Goal: Information Seeking & Learning: Learn about a topic

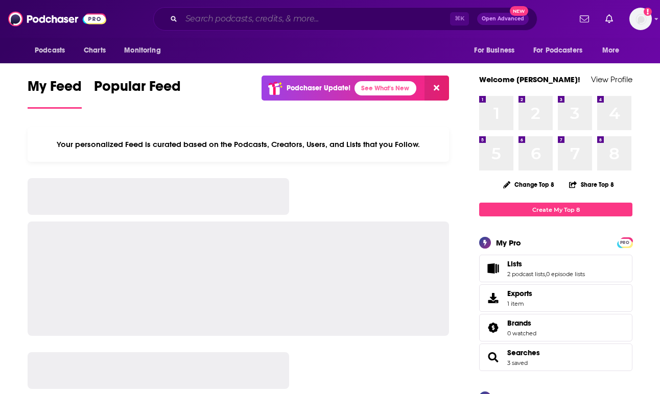
click at [256, 16] on input "Search podcasts, credits, & more..." at bounding box center [315, 19] width 269 height 16
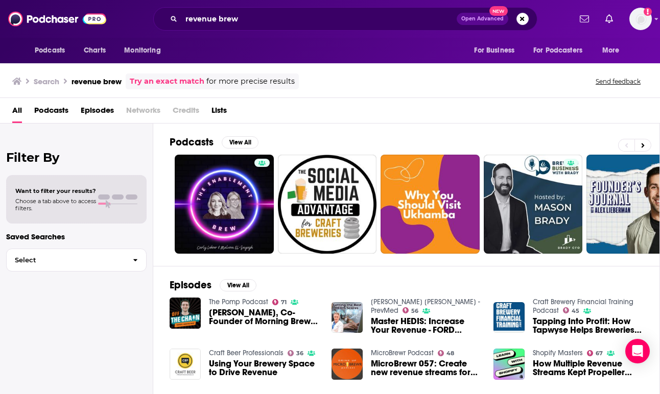
click at [176, 82] on link "Try an exact match" at bounding box center [167, 82] width 75 height 12
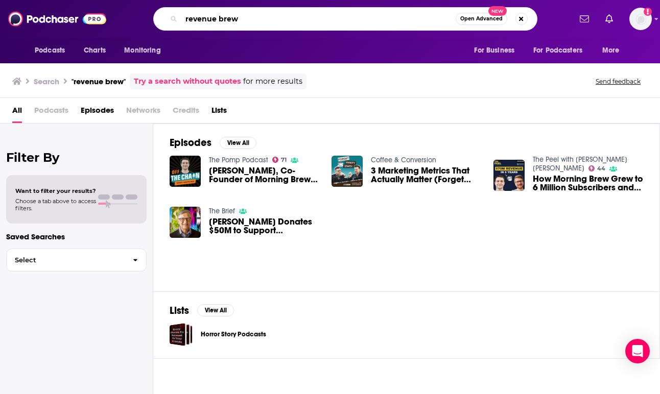
drag, startPoint x: 260, startPoint y: 21, endPoint x: 125, endPoint y: 8, distance: 136.0
click at [125, 8] on div "revenue brew Open Advanced New" at bounding box center [345, 19] width 451 height 24
type input "morning brew"
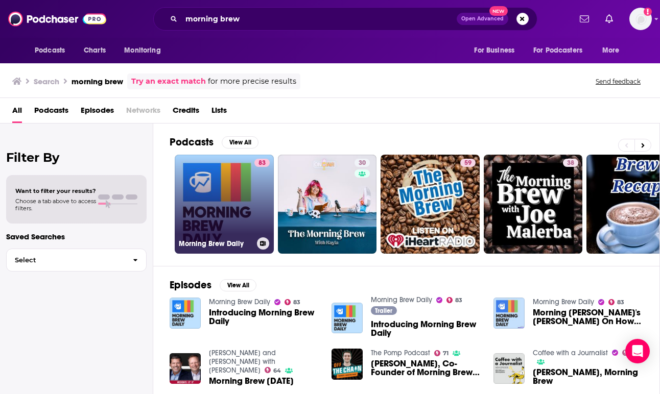
click at [232, 220] on link "83 Morning Brew Daily" at bounding box center [224, 204] width 99 height 99
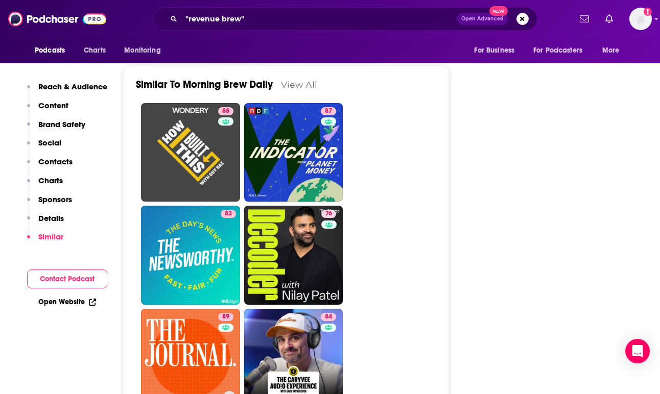
scroll to position [2498, 0]
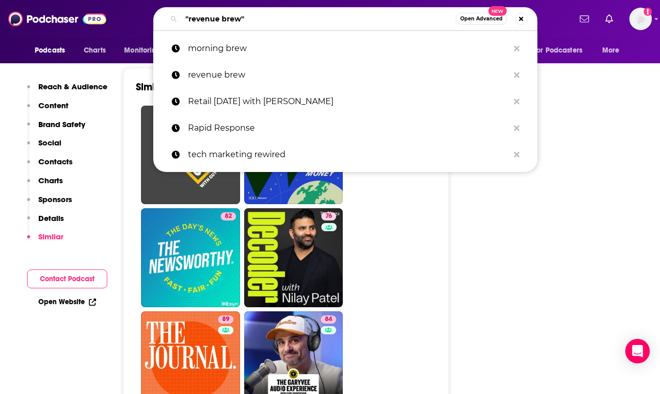
drag, startPoint x: 254, startPoint y: 21, endPoint x: 169, endPoint y: 19, distance: 85.4
click at [169, 19] on div ""revenue brew" Open Advanced New" at bounding box center [345, 19] width 384 height 24
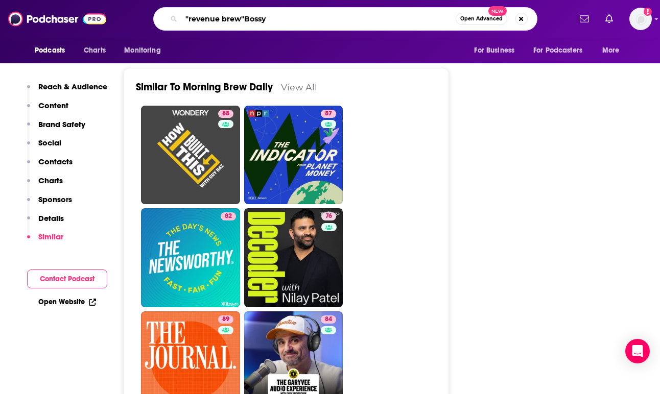
drag, startPoint x: 274, startPoint y: 18, endPoint x: 70, endPoint y: 12, distance: 203.9
click at [70, 12] on div "Podcasts Charts Monitoring "revenue brew"Bossy Open Advanced New For Business F…" at bounding box center [330, 19] width 660 height 38
type input "Bossy"
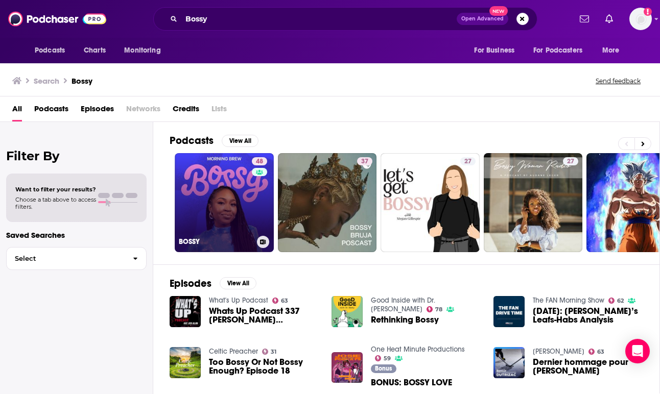
click at [215, 202] on link "48 BOSSY" at bounding box center [224, 202] width 99 height 99
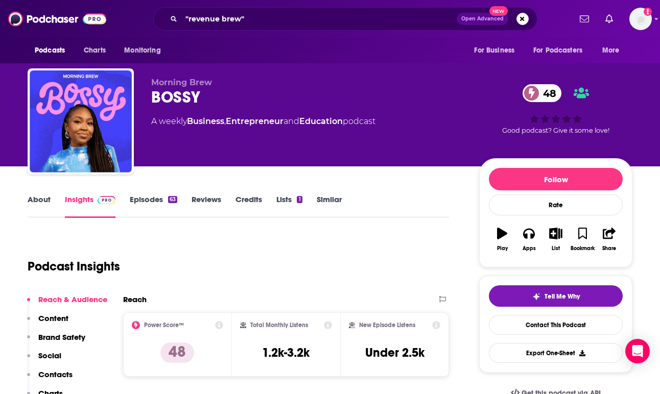
click at [138, 203] on link "Episodes 63" at bounding box center [154, 207] width 48 height 24
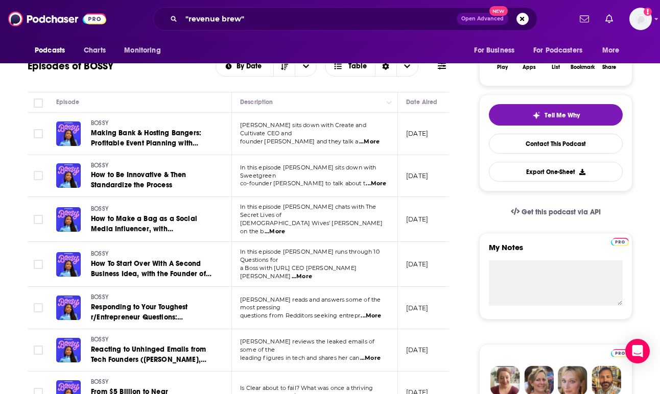
scroll to position [163, 0]
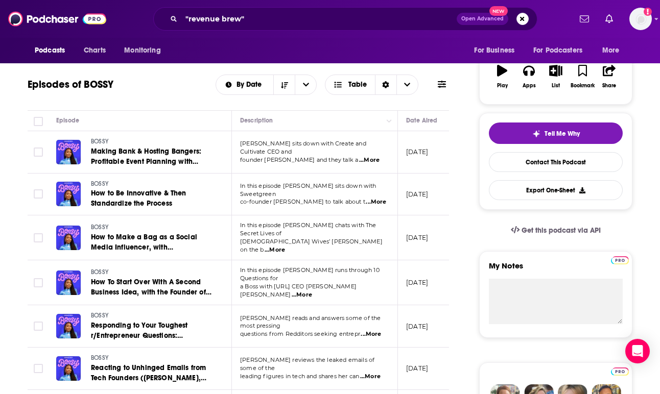
click at [372, 157] on span "...More" at bounding box center [369, 160] width 20 height 8
drag, startPoint x: 234, startPoint y: 128, endPoint x: 338, endPoint y: 128, distance: 103.7
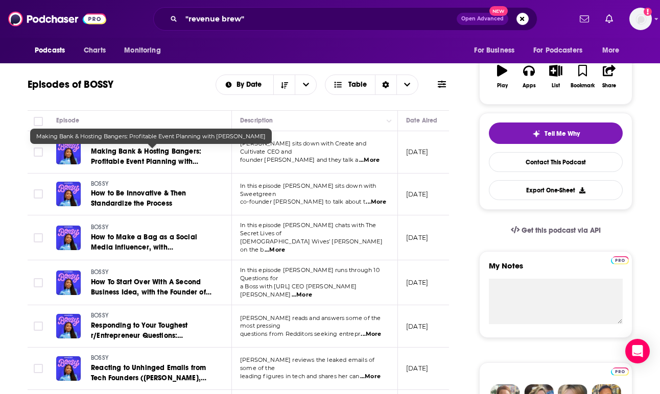
click at [163, 162] on span "Making Bank & Hosting Bangers: Profitable Event Planning with [PERSON_NAME]" at bounding box center [146, 161] width 110 height 29
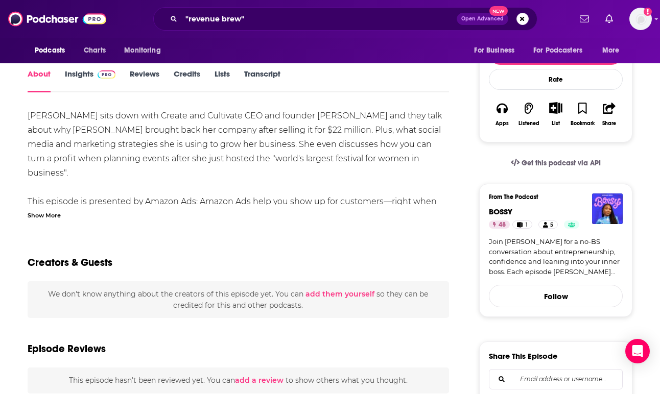
scroll to position [139, 0]
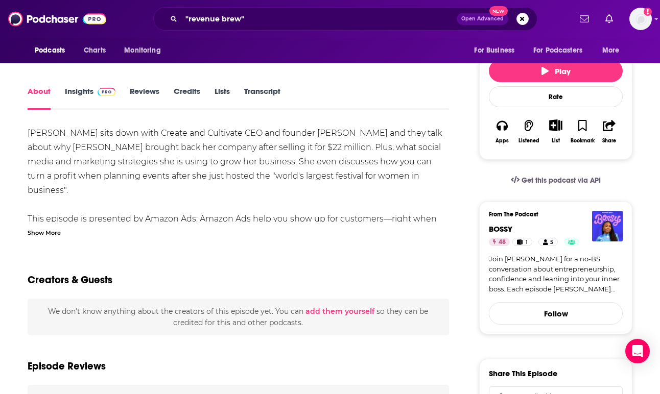
drag, startPoint x: 110, startPoint y: 134, endPoint x: 240, endPoint y: 134, distance: 129.8
click at [240, 134] on div "[PERSON_NAME] sits down with Create and Cultivate CEO and founder [PERSON_NAME]…" at bounding box center [238, 355] width 421 height 458
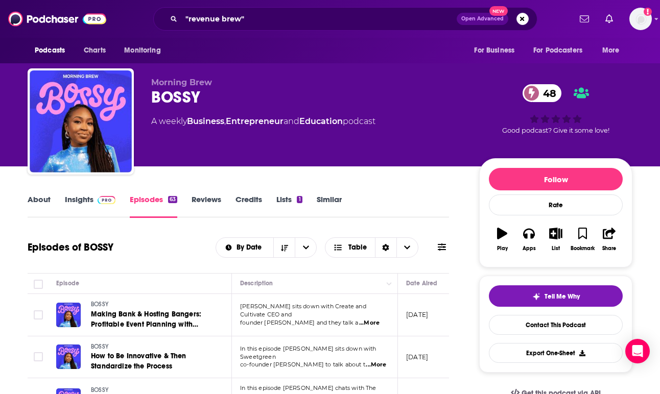
click at [39, 207] on link "About" at bounding box center [39, 207] width 23 height 24
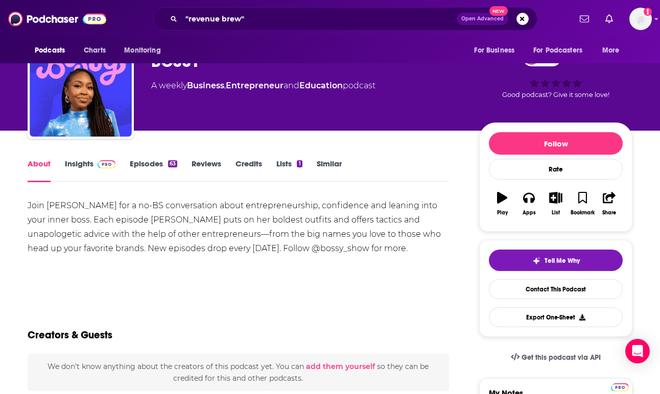
scroll to position [49, 0]
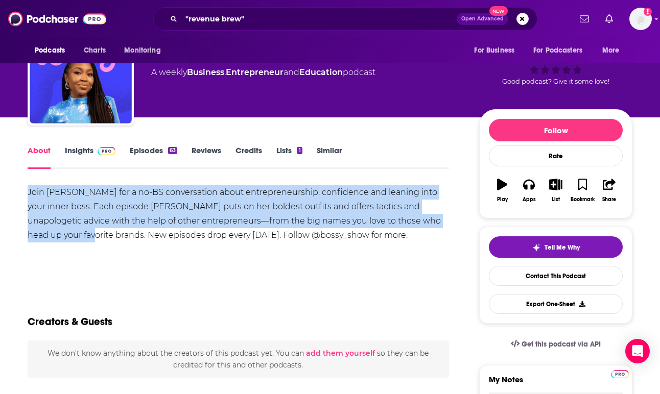
drag, startPoint x: 23, startPoint y: 189, endPoint x: 443, endPoint y: 221, distance: 421.2
copy div "Join [PERSON_NAME] for a no-BS conversation about entrepreneurship, confidence …"
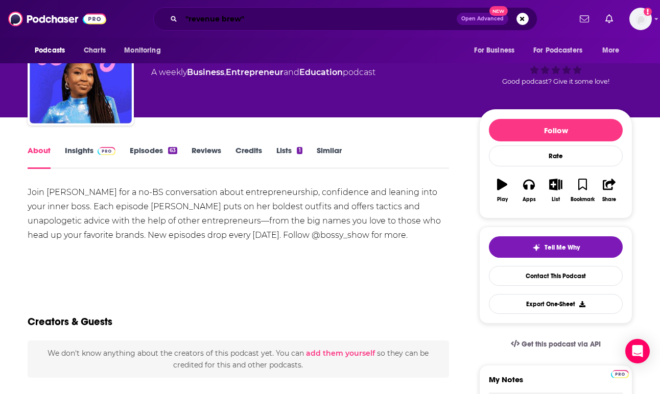
drag, startPoint x: 284, startPoint y: 19, endPoint x: 165, endPoint y: 8, distance: 119.5
click at [165, 8] on div ""revenue brew" Open Advanced New" at bounding box center [345, 19] width 384 height 24
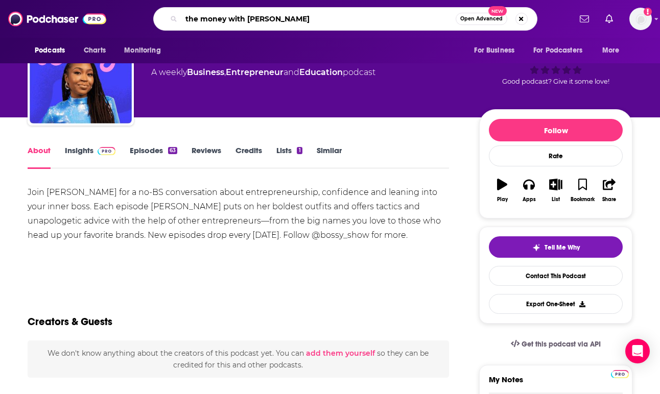
type input "the money with [PERSON_NAME] show"
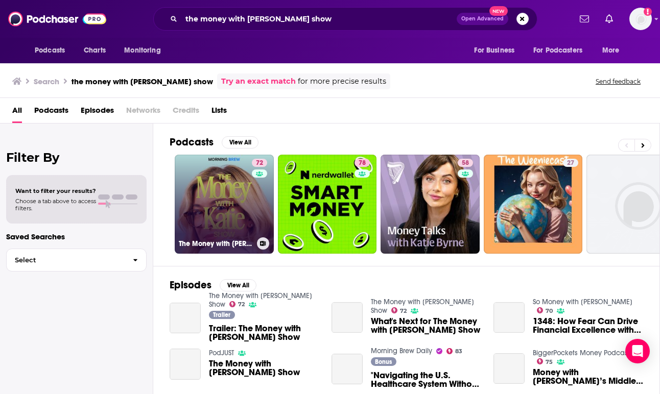
click at [221, 206] on link "72 The Money with [PERSON_NAME] Show" at bounding box center [224, 204] width 99 height 99
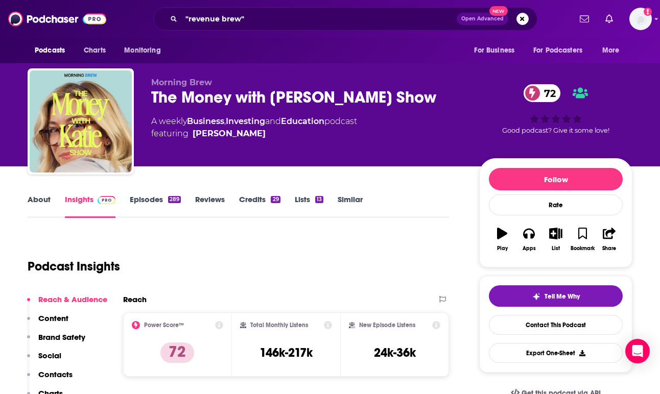
click at [38, 208] on link "About" at bounding box center [39, 207] width 23 height 24
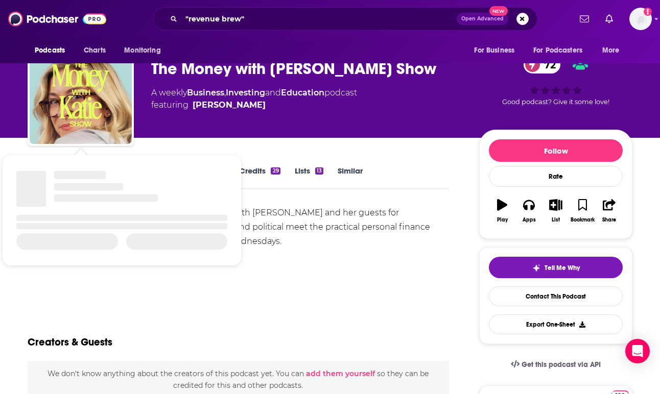
scroll to position [47, 0]
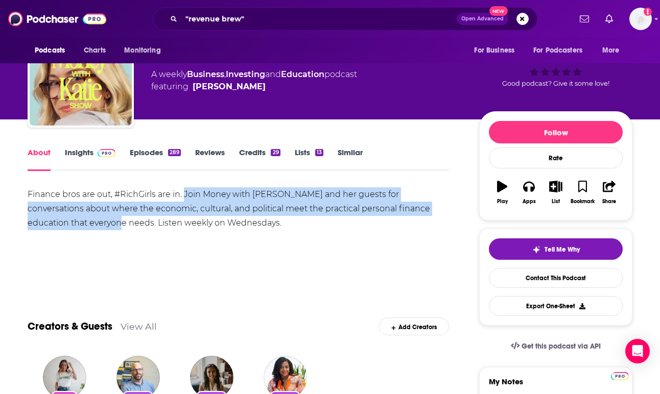
drag, startPoint x: 183, startPoint y: 193, endPoint x: 54, endPoint y: 226, distance: 133.1
click at [54, 226] on div "Finance bros are out, #RichGirls are in. Join Money with [PERSON_NAME] and her …" at bounding box center [238, 208] width 421 height 43
copy div "Join Money with [PERSON_NAME] and her guests for conversations about where the …"
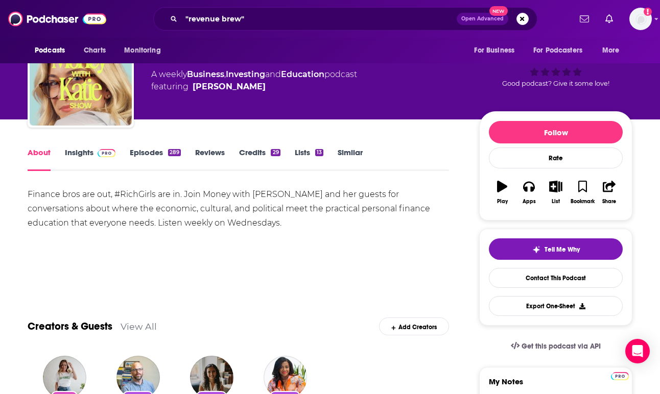
click at [52, 212] on div "Finance bros are out, #RichGirls are in. Join Money with [PERSON_NAME] and her …" at bounding box center [238, 208] width 421 height 43
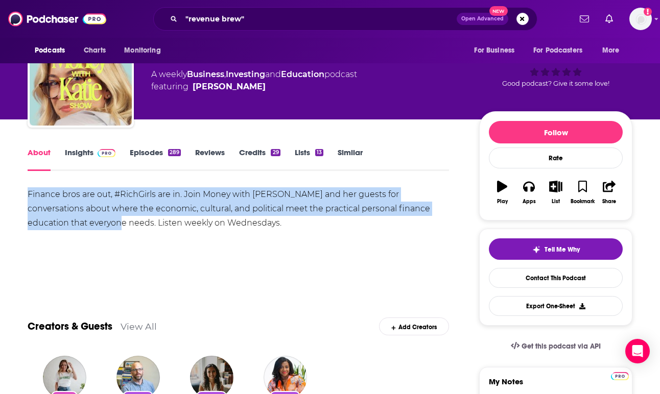
drag, startPoint x: 30, startPoint y: 194, endPoint x: 54, endPoint y: 227, distance: 41.3
click at [54, 227] on div "Finance bros are out, #RichGirls are in. Join Money with [PERSON_NAME] and her …" at bounding box center [238, 208] width 421 height 43
copy div "Finance bros are out, #RichGirls are in. Join Money with [PERSON_NAME] and her …"
click at [86, 154] on link "Insights" at bounding box center [90, 160] width 51 height 24
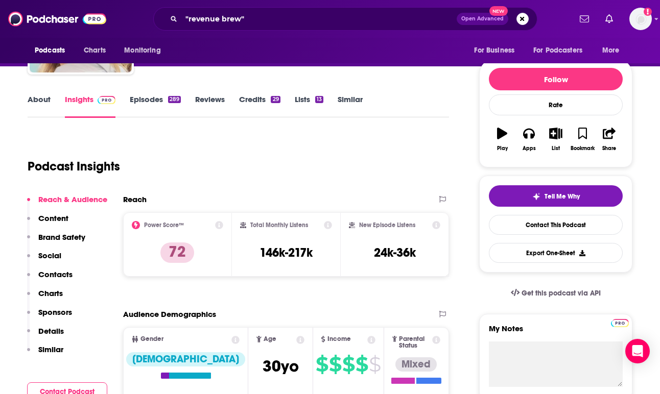
scroll to position [115, 0]
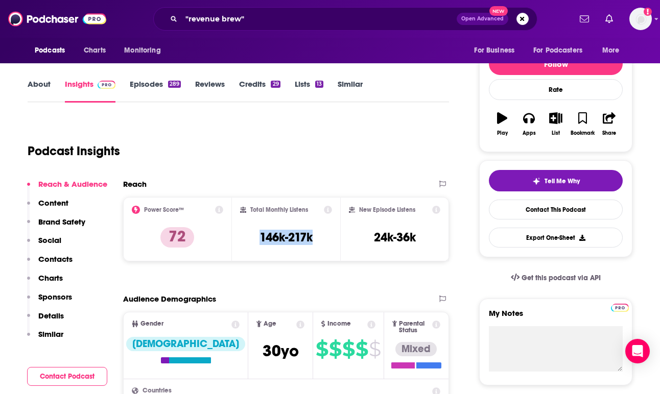
drag, startPoint x: 252, startPoint y: 236, endPoint x: 327, endPoint y: 236, distance: 74.6
click at [327, 236] on div "Total Monthly Listens 146k-217k" at bounding box center [286, 229] width 92 height 47
copy h3 "146k-217k"
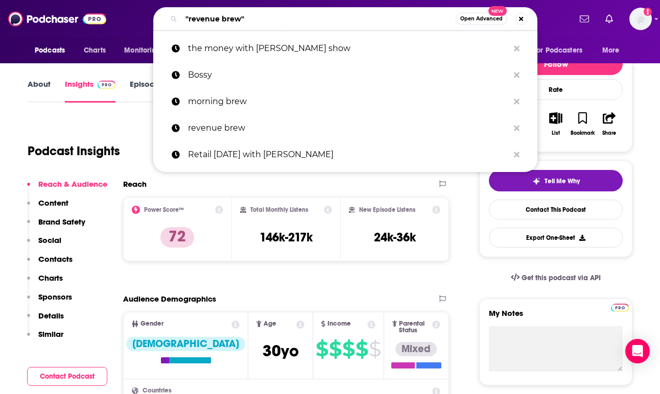
drag, startPoint x: 237, startPoint y: 15, endPoint x: 133, endPoint y: 3, distance: 104.4
click at [133, 3] on div "Podcasts Charts Monitoring "revenue brew" Open Advanced New the money with [PER…" at bounding box center [330, 19] width 660 height 38
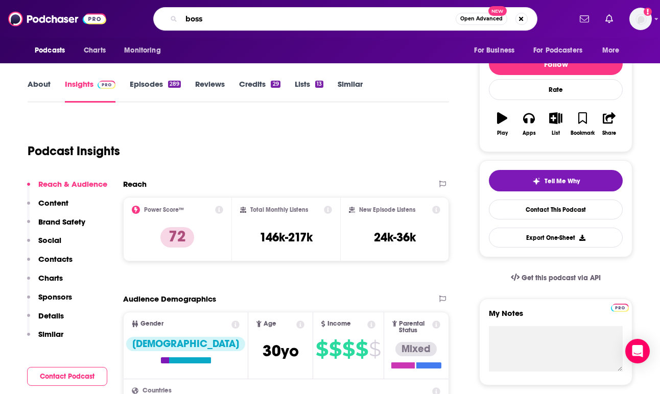
type input "bossy"
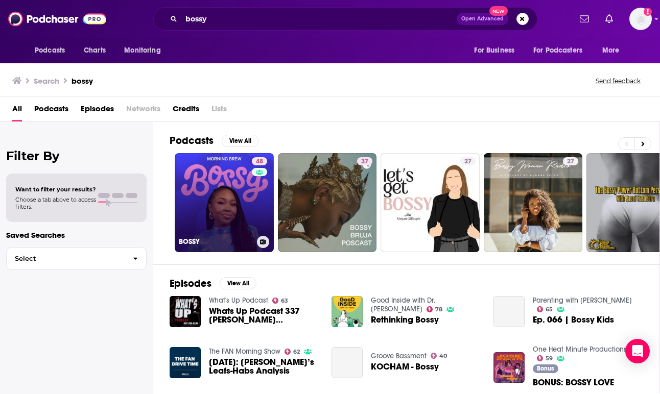
click at [219, 193] on link "48 BOSSY" at bounding box center [224, 202] width 99 height 99
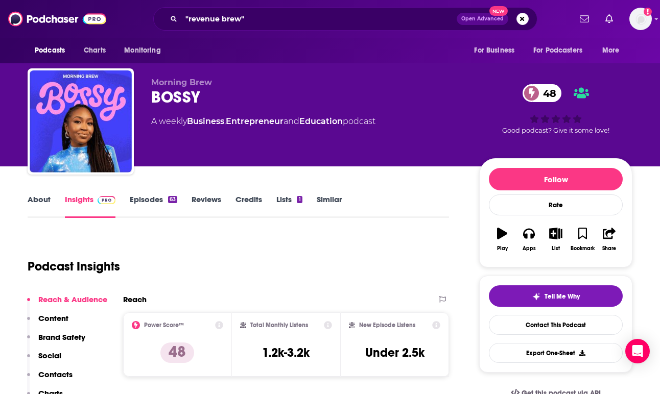
scroll to position [163, 0]
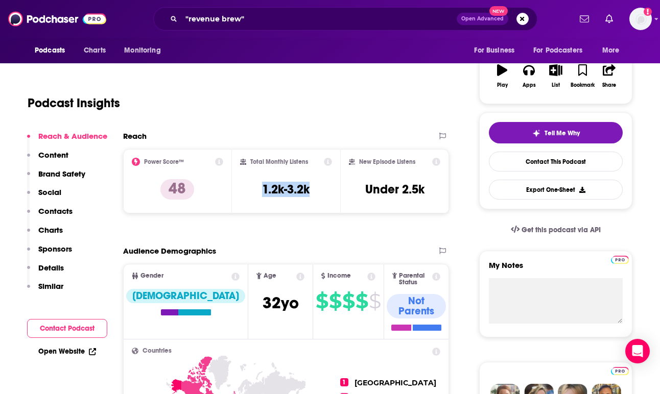
drag, startPoint x: 254, startPoint y: 191, endPoint x: 321, endPoint y: 191, distance: 67.4
click at [321, 191] on div "Total Monthly Listens 1.2k-3.2k" at bounding box center [286, 181] width 92 height 47
copy h3 "1.2k-3.2k"
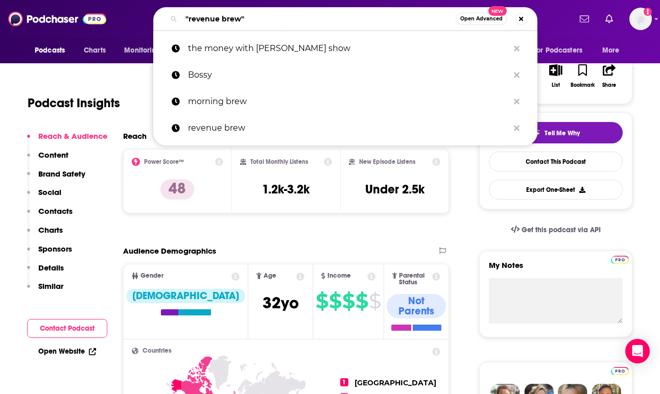
drag, startPoint x: 160, startPoint y: 14, endPoint x: 142, endPoint y: 5, distance: 20.6
click at [142, 5] on div "Podcasts Charts Monitoring "revenue brew" Open Advanced New the money with [PER…" at bounding box center [330, 19] width 660 height 38
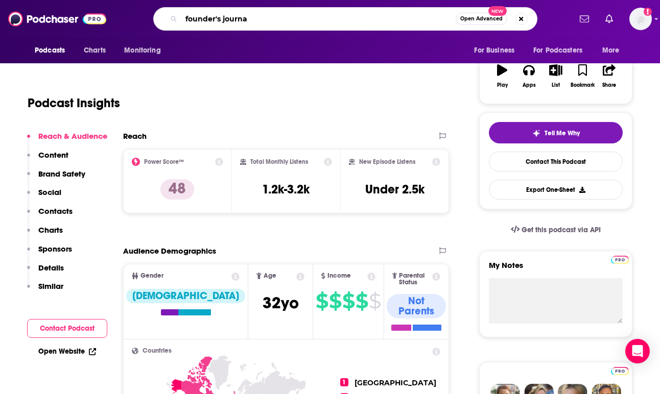
type input "founder's journal"
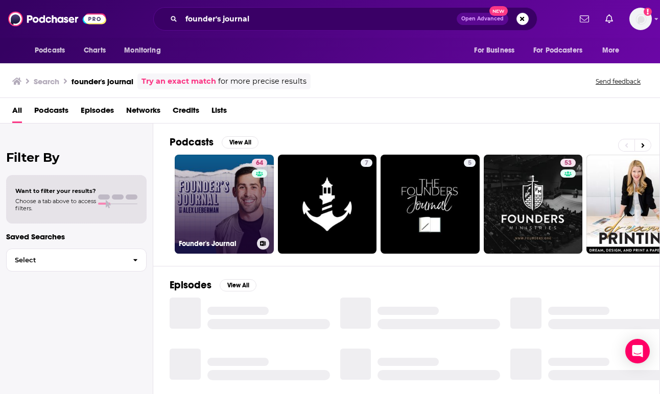
click at [217, 193] on link "64 Founder's Journal" at bounding box center [224, 204] width 99 height 99
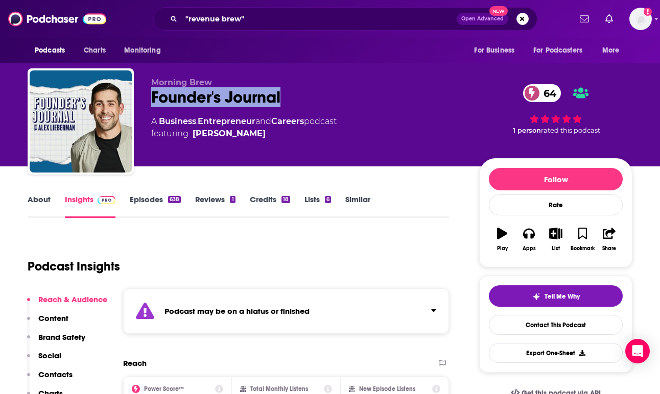
copy h2 "Founder's Journal"
drag, startPoint x: 315, startPoint y: 93, endPoint x: 152, endPoint y: 92, distance: 162.5
click at [152, 92] on div "Founder's Journal 64" at bounding box center [307, 97] width 312 height 20
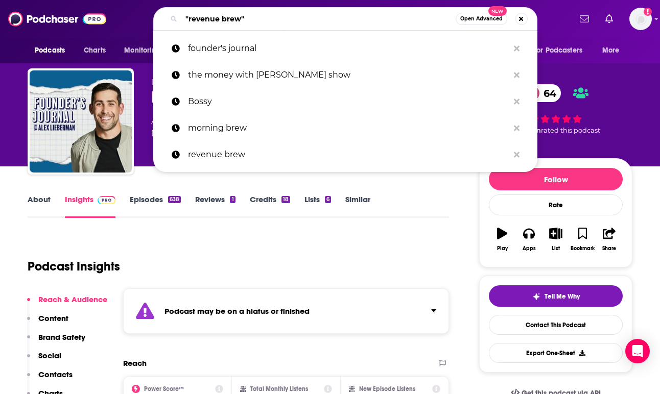
drag, startPoint x: 259, startPoint y: 18, endPoint x: 132, endPoint y: 6, distance: 126.7
click at [132, 6] on div "Podcasts Charts Monitoring "revenue brew" Open Advanced New founder's journal t…" at bounding box center [330, 19] width 660 height 38
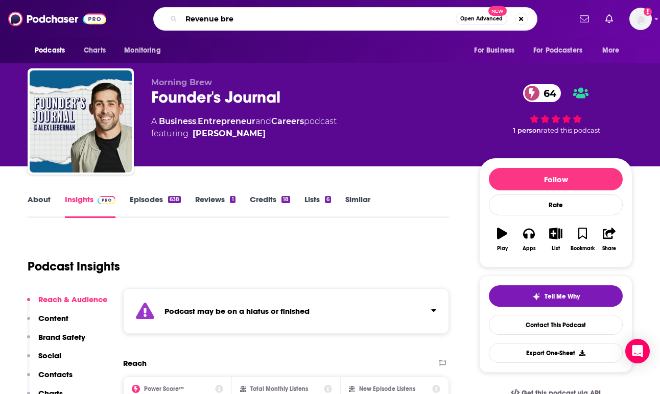
type input "Revenue brew"
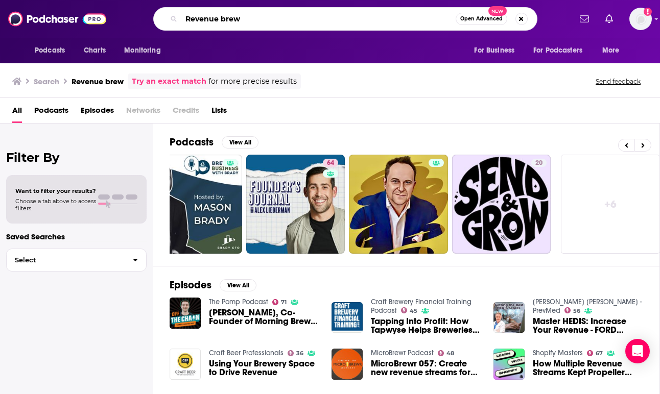
drag, startPoint x: 254, startPoint y: 21, endPoint x: 176, endPoint y: 18, distance: 78.7
click at [176, 18] on div "Revenue brew Open Advanced New" at bounding box center [345, 19] width 384 height 24
click at [45, 118] on span "Podcasts" at bounding box center [51, 112] width 34 height 21
